Goal: Task Accomplishment & Management: Manage account settings

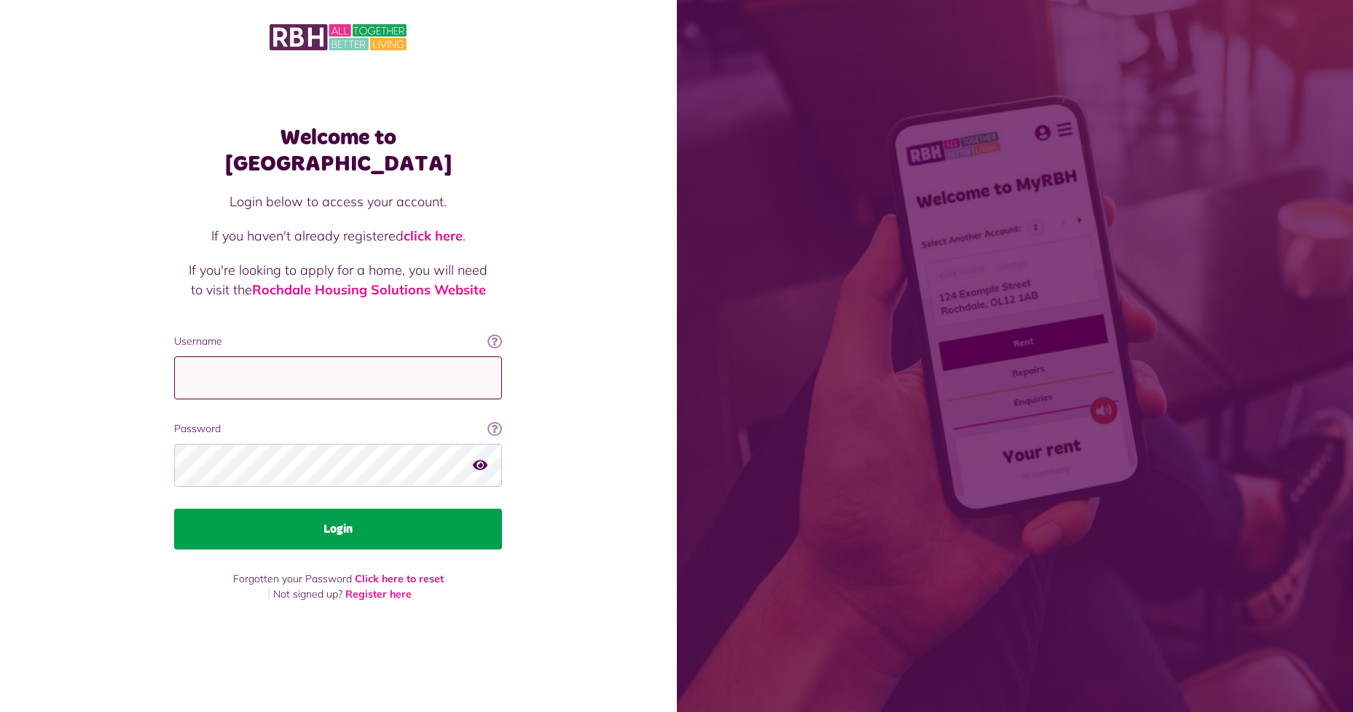
type input "**********"
click at [360, 520] on button "Login" at bounding box center [338, 528] width 328 height 41
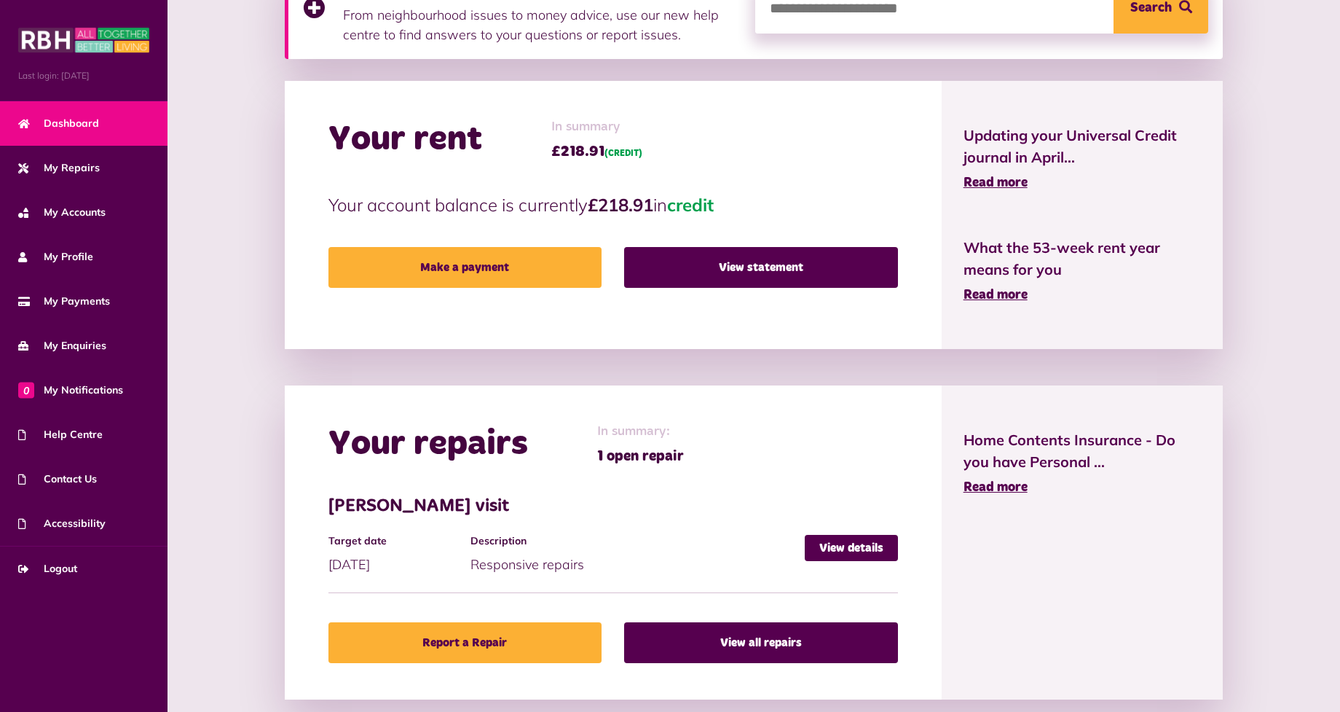
scroll to position [283, 0]
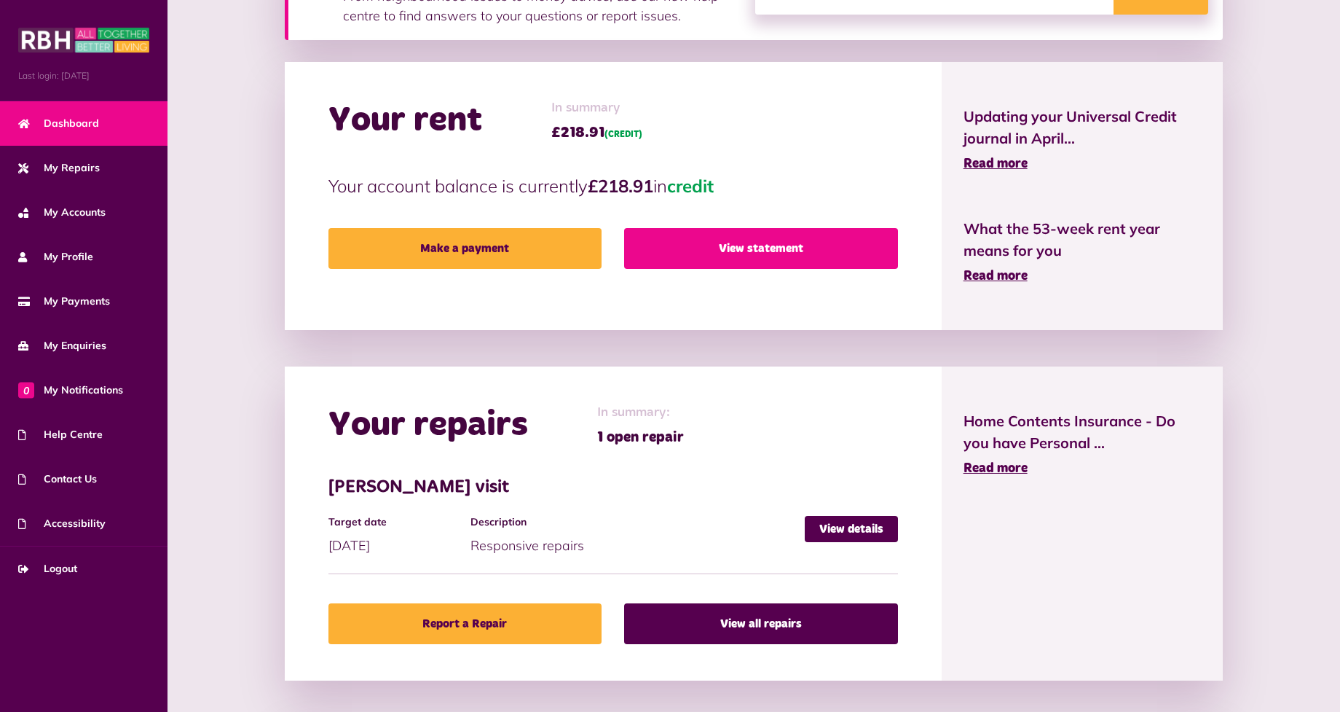
click at [765, 247] on link "View statement" at bounding box center [760, 248] width 273 height 41
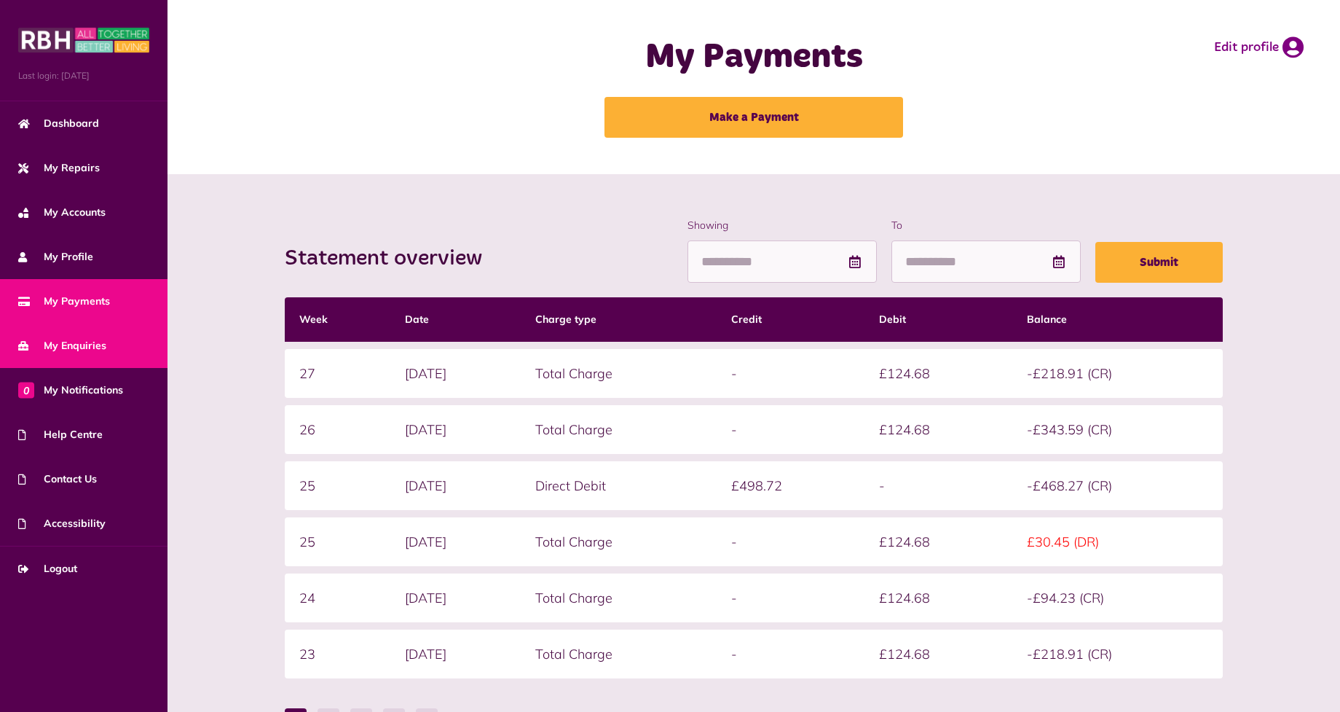
click at [115, 349] on link "My Enquiries" at bounding box center [84, 345] width 168 height 44
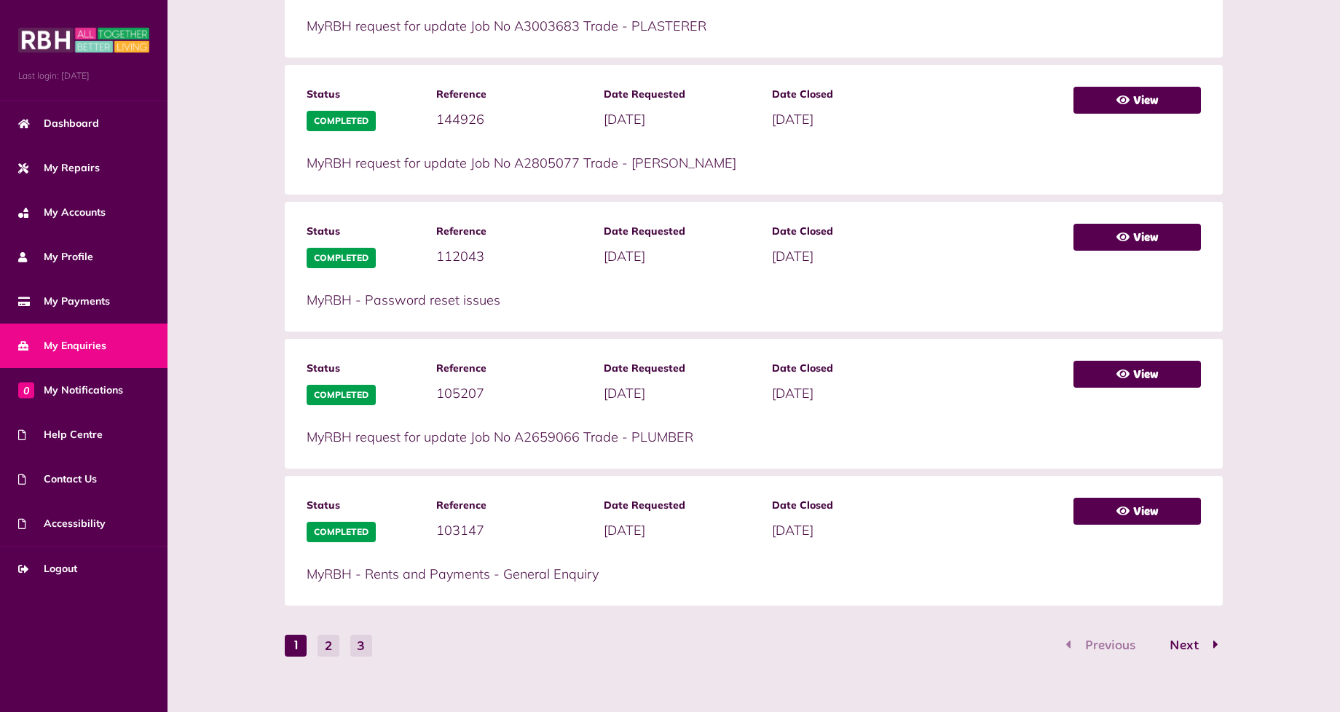
scroll to position [619, 0]
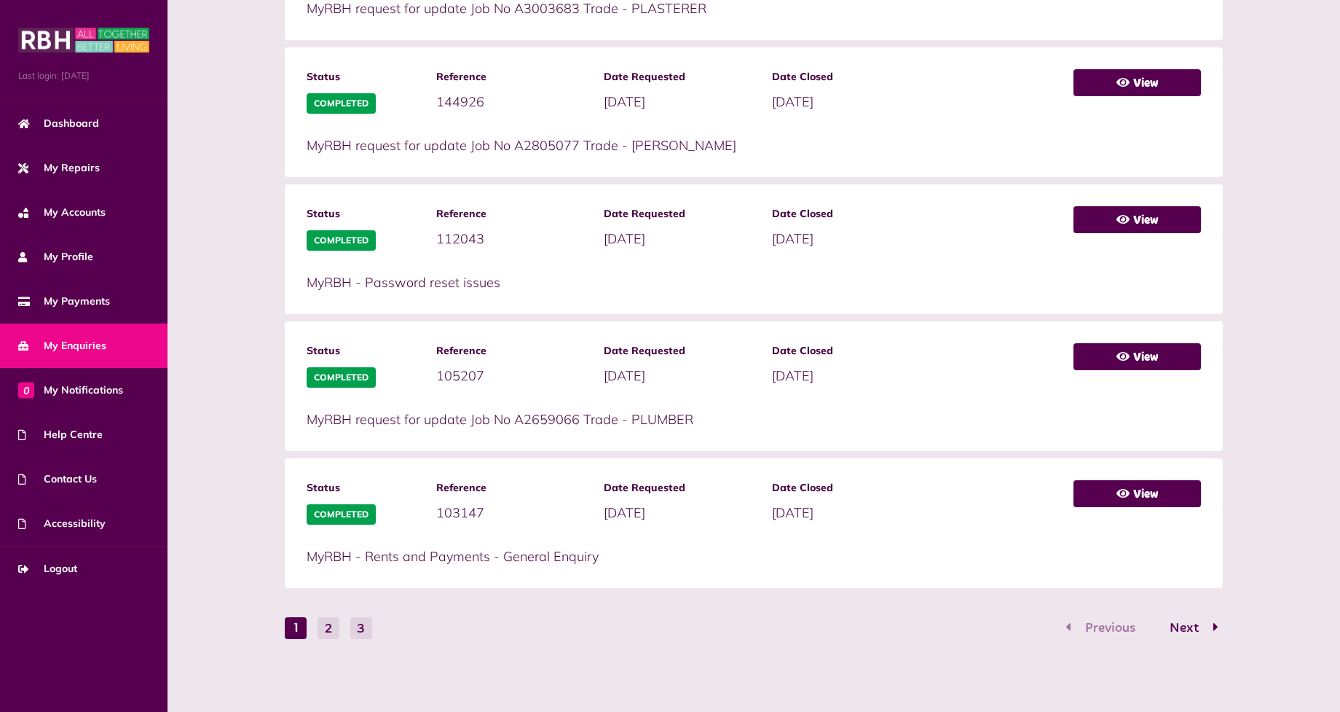
click at [103, 348] on span "My Enquiries" at bounding box center [62, 345] width 88 height 15
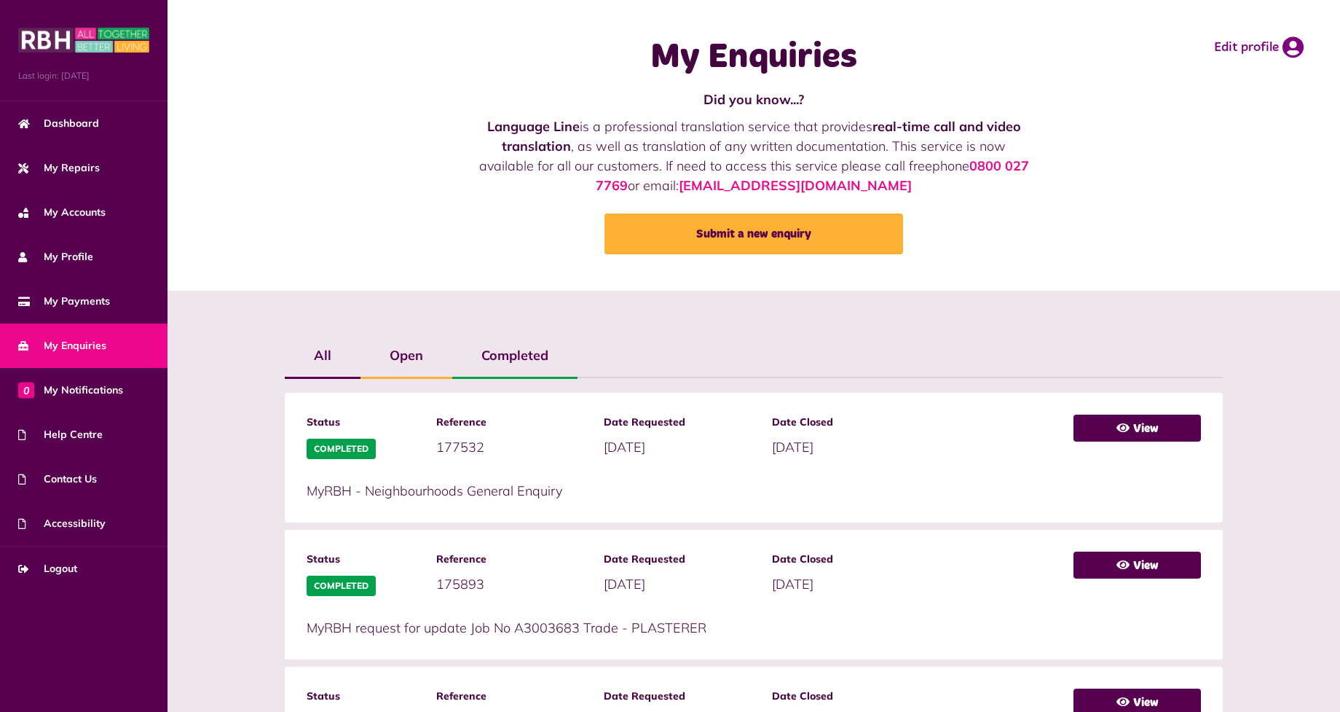
click at [404, 347] on label "Open" at bounding box center [407, 355] width 92 height 42
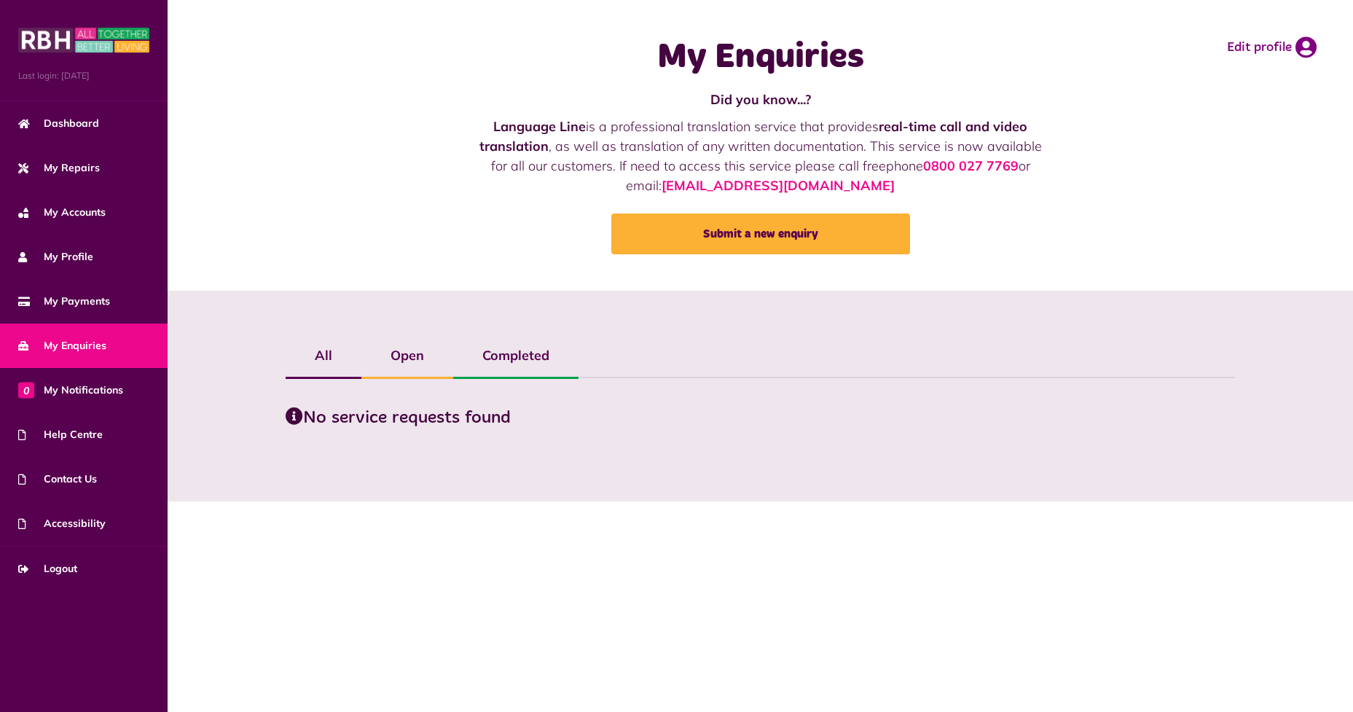
click at [541, 353] on label "Completed" at bounding box center [515, 355] width 125 height 42
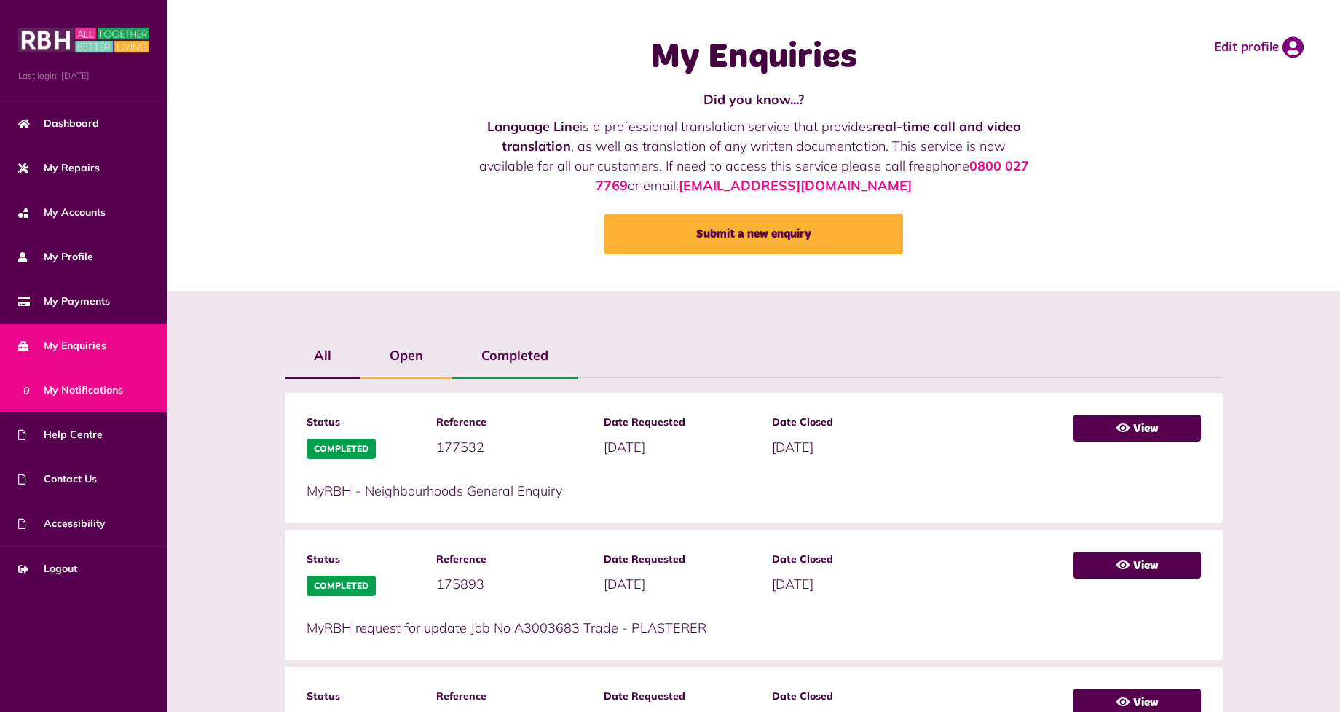
click at [99, 386] on span "0 My Notifications" at bounding box center [70, 389] width 105 height 15
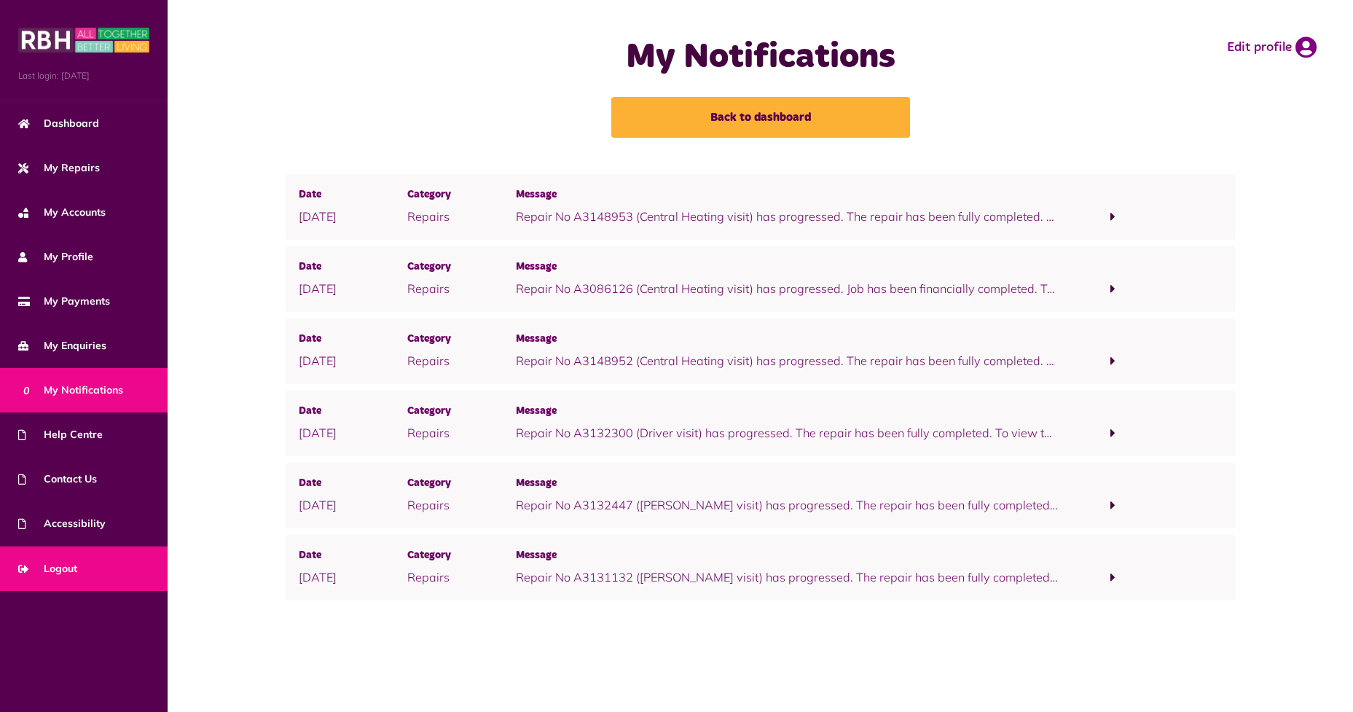
click at [71, 569] on span "Logout" at bounding box center [47, 568] width 59 height 15
